Goal: Navigation & Orientation: Go to known website

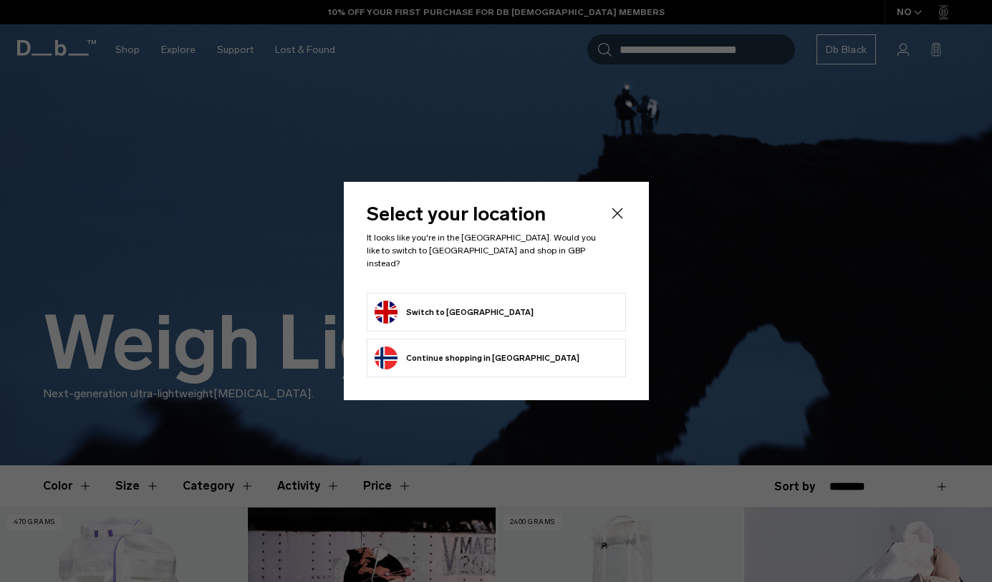
click at [521, 309] on form "Switch to [GEOGRAPHIC_DATA]" at bounding box center [495, 312] width 243 height 23
click at [478, 304] on button "Switch to [GEOGRAPHIC_DATA]" at bounding box center [453, 312] width 159 height 23
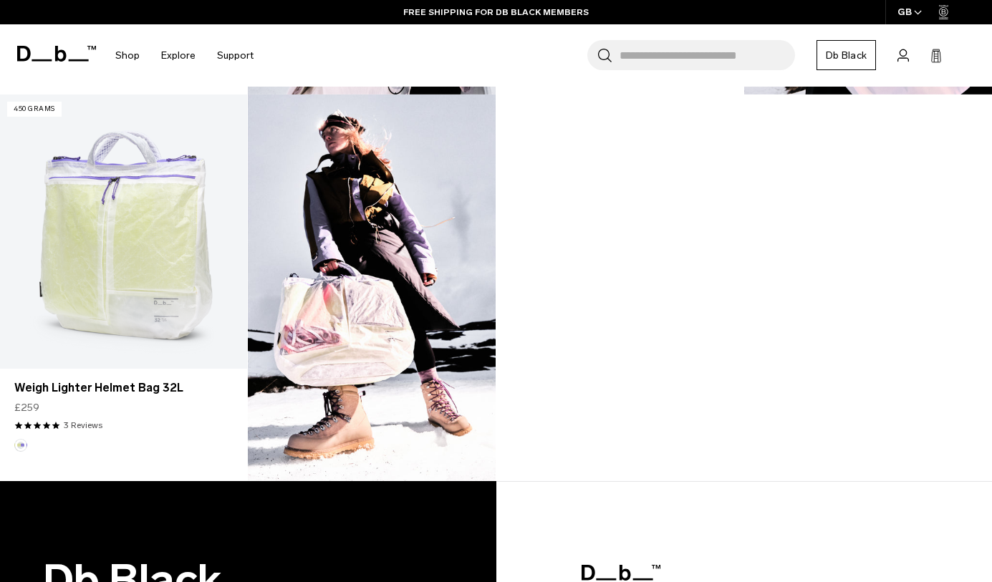
scroll to position [1196, 0]
